Goal: Obtain resource: Obtain resource

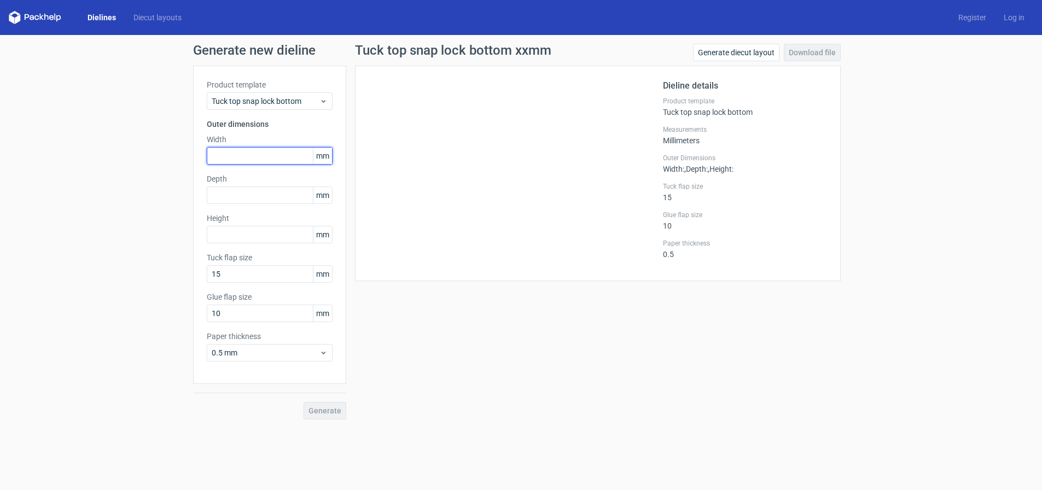
click at [257, 159] on input "text" at bounding box center [270, 156] width 126 height 18
type input "195"
click at [272, 238] on input "text" at bounding box center [270, 235] width 126 height 18
type input "145"
click at [248, 198] on input "text" at bounding box center [270, 196] width 126 height 18
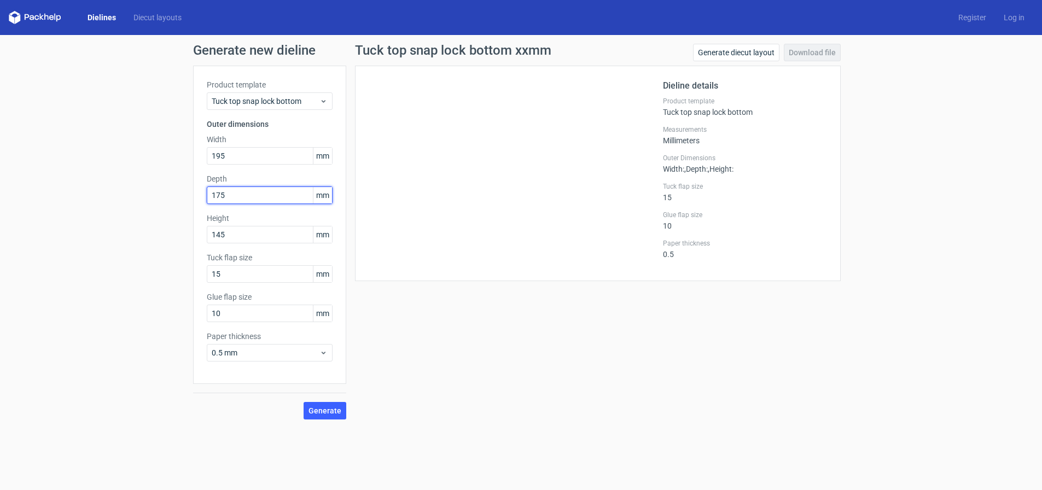
type input "175"
click at [269, 276] on input "15" at bounding box center [270, 274] width 126 height 18
click at [228, 316] on input "10" at bounding box center [270, 314] width 126 height 18
drag, startPoint x: 228, startPoint y: 316, endPoint x: 173, endPoint y: 316, distance: 54.7
click at [173, 316] on div "Generate new dieline Product template Tuck top snap lock bottom Outer dimension…" at bounding box center [521, 231] width 1042 height 393
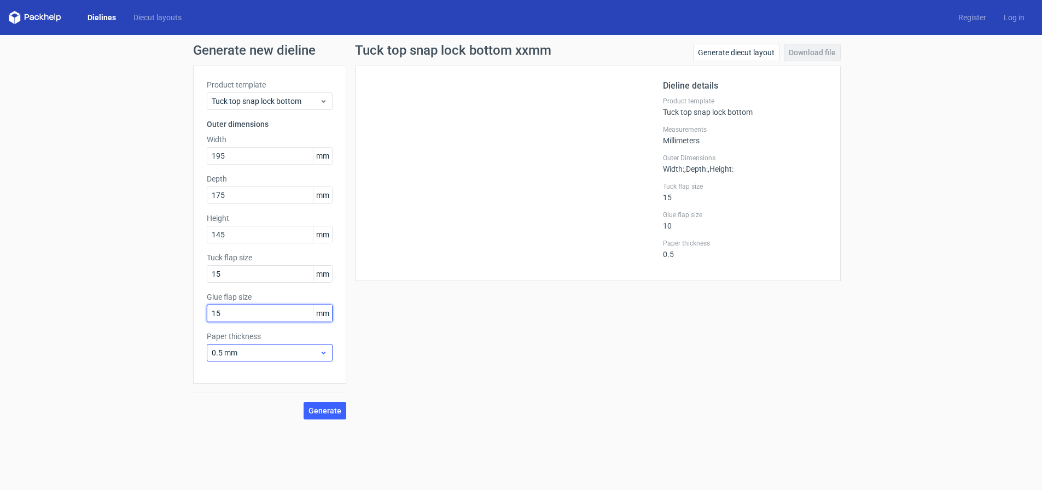
type input "15"
click at [283, 351] on span "0.5 mm" at bounding box center [266, 352] width 108 height 11
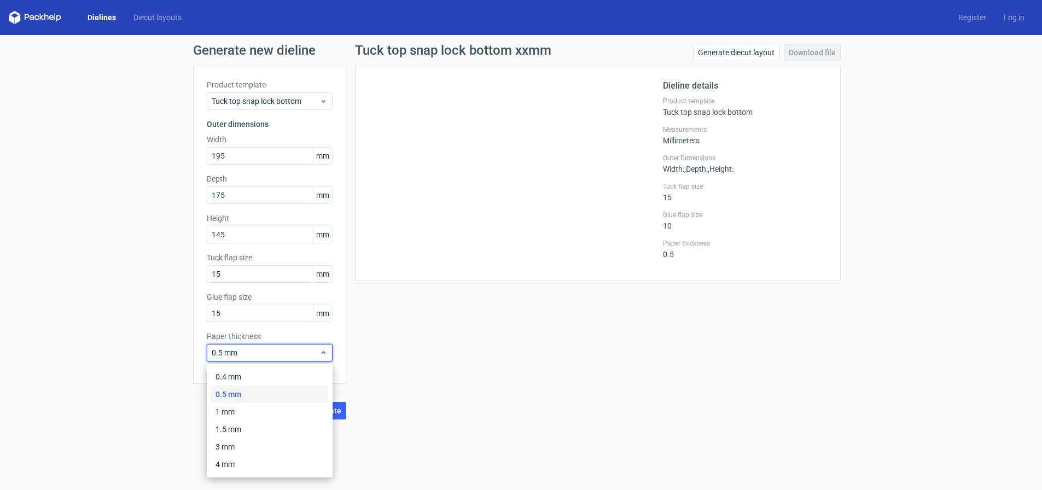
click at [283, 351] on span "0.5 mm" at bounding box center [266, 352] width 108 height 11
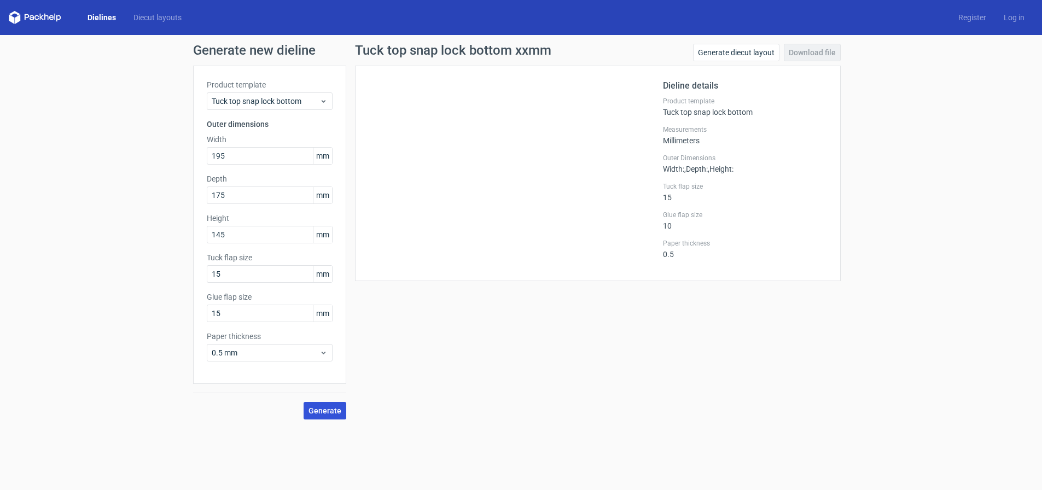
click at [333, 409] on span "Generate" at bounding box center [325, 411] width 33 height 8
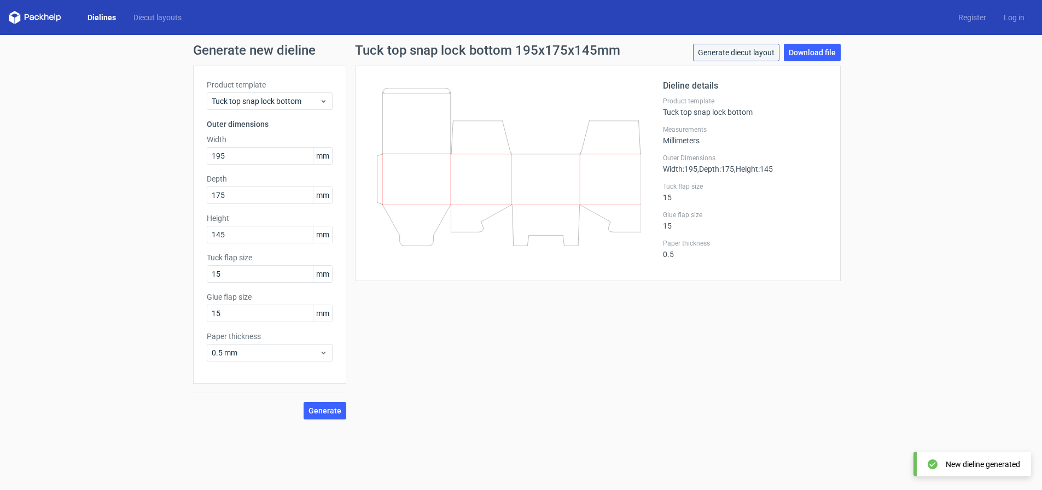
click at [749, 49] on link "Generate diecut layout" at bounding box center [736, 53] width 86 height 18
click at [817, 49] on link "Download file" at bounding box center [812, 53] width 57 height 18
